Goal: Task Accomplishment & Management: Use online tool/utility

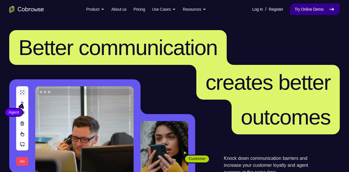
click at [309, 10] on link "Try Online Demo" at bounding box center [315, 9] width 50 height 12
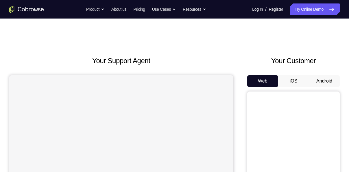
click at [320, 82] on button "Android" at bounding box center [324, 81] width 31 height 12
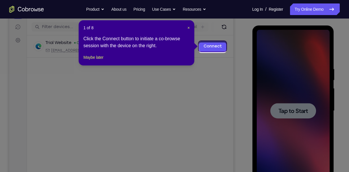
scroll to position [69, 0]
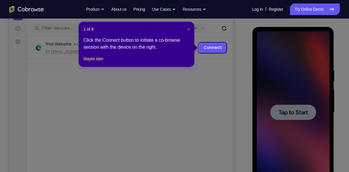
click at [189, 28] on span "×" at bounding box center [189, 29] width 2 height 5
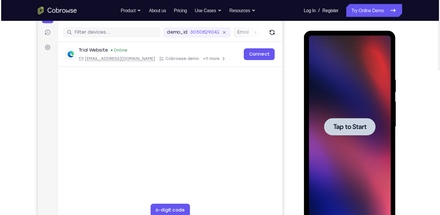
scroll to position [69, 0]
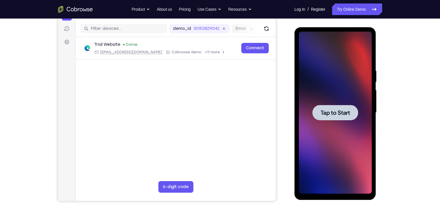
click at [349, 113] on span "Tap to Start" at bounding box center [336, 113] width 30 height 6
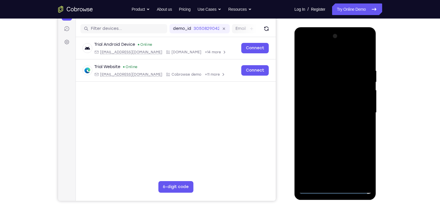
click at [336, 172] on div at bounding box center [335, 113] width 73 height 162
click at [349, 164] on div at bounding box center [335, 113] width 73 height 162
click at [307, 45] on div at bounding box center [335, 113] width 73 height 162
click at [349, 110] on div at bounding box center [335, 113] width 73 height 162
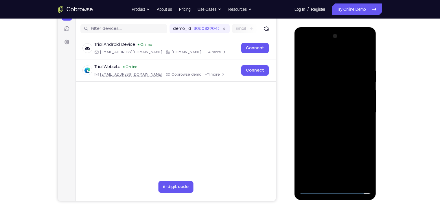
click at [331, 123] on div at bounding box center [335, 113] width 73 height 162
click at [337, 107] on div at bounding box center [335, 113] width 73 height 162
click at [331, 104] on div at bounding box center [335, 113] width 73 height 162
click at [332, 112] on div at bounding box center [335, 113] width 73 height 162
click at [342, 125] on div at bounding box center [335, 113] width 73 height 162
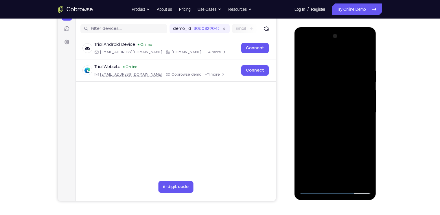
click at [349, 122] on div at bounding box center [335, 113] width 73 height 162
click at [336, 111] on div at bounding box center [335, 113] width 73 height 162
click at [333, 108] on div at bounding box center [335, 113] width 73 height 162
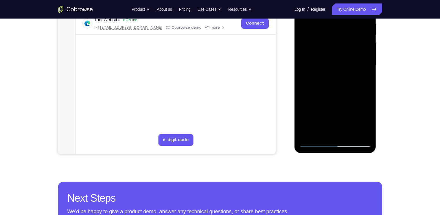
scroll to position [116, 0]
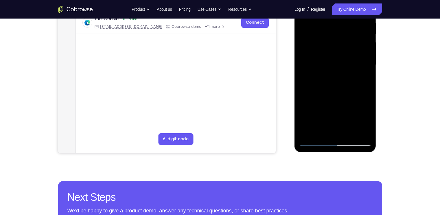
click at [349, 80] on div at bounding box center [335, 65] width 73 height 162
click at [349, 85] on div at bounding box center [335, 65] width 73 height 162
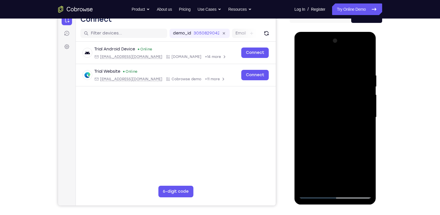
scroll to position [63, 0]
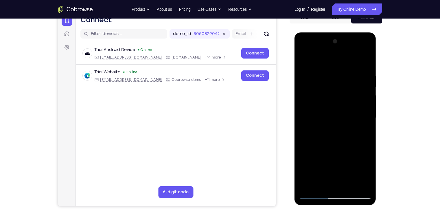
click at [345, 143] on div at bounding box center [335, 118] width 73 height 162
click at [328, 76] on div at bounding box center [335, 118] width 73 height 162
click at [349, 63] on div at bounding box center [335, 118] width 73 height 162
click at [349, 172] on div at bounding box center [335, 118] width 73 height 162
click at [349, 118] on div at bounding box center [335, 118] width 73 height 162
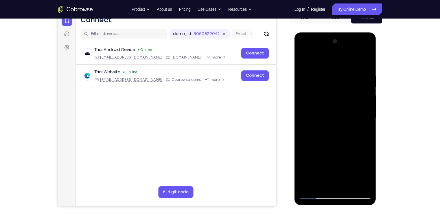
click at [349, 118] on div at bounding box center [335, 118] width 73 height 162
click at [349, 62] on div at bounding box center [335, 118] width 73 height 162
drag, startPoint x: 366, startPoint y: 73, endPoint x: 298, endPoint y: 81, distance: 69.1
click at [298, 81] on div at bounding box center [336, 118] width 82 height 173
click at [349, 172] on div at bounding box center [335, 118] width 73 height 162
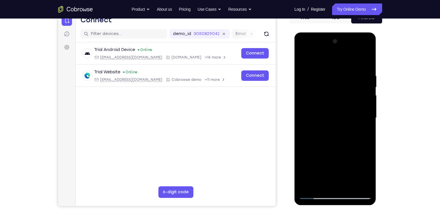
click at [335, 148] on div at bounding box center [335, 118] width 73 height 162
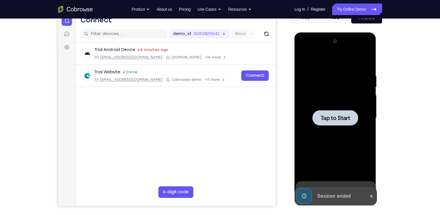
click at [342, 123] on div at bounding box center [336, 117] width 46 height 15
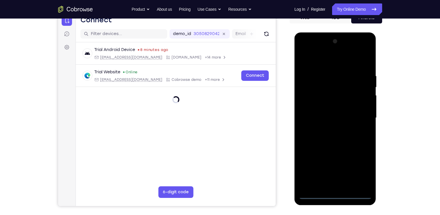
click at [334, 172] on div at bounding box center [335, 118] width 73 height 162
click at [349, 168] on div at bounding box center [335, 118] width 73 height 162
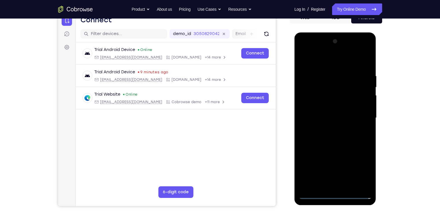
click at [316, 51] on div at bounding box center [335, 118] width 73 height 162
click at [313, 102] on div at bounding box center [335, 118] width 73 height 162
click at [336, 114] on div at bounding box center [335, 118] width 73 height 162
click at [336, 118] on div at bounding box center [335, 118] width 73 height 162
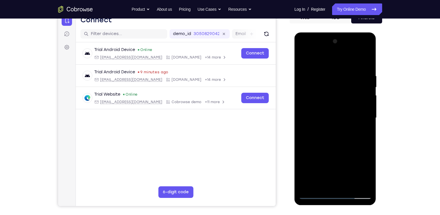
click at [314, 103] on div at bounding box center [335, 118] width 73 height 162
click at [321, 100] on div at bounding box center [335, 118] width 73 height 162
click at [325, 110] on div at bounding box center [335, 118] width 73 height 162
click at [332, 99] on div at bounding box center [335, 118] width 73 height 162
click at [327, 111] on div at bounding box center [335, 118] width 73 height 162
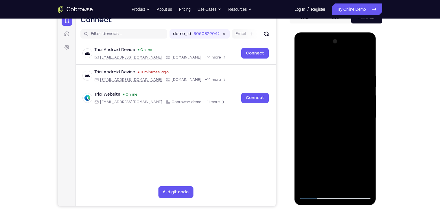
click at [335, 100] on div at bounding box center [335, 118] width 73 height 162
click at [331, 124] on div at bounding box center [335, 118] width 73 height 162
click at [325, 120] on div at bounding box center [335, 118] width 73 height 162
